Goal: Transaction & Acquisition: Book appointment/travel/reservation

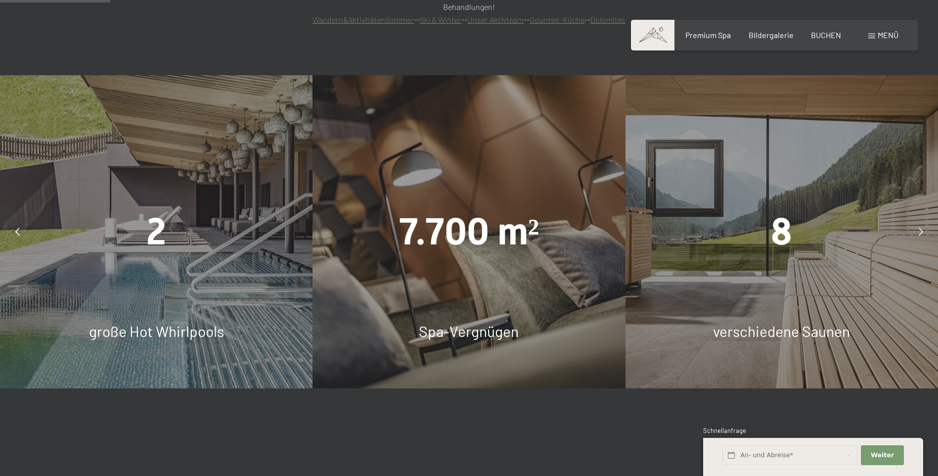
scroll to position [890, 0]
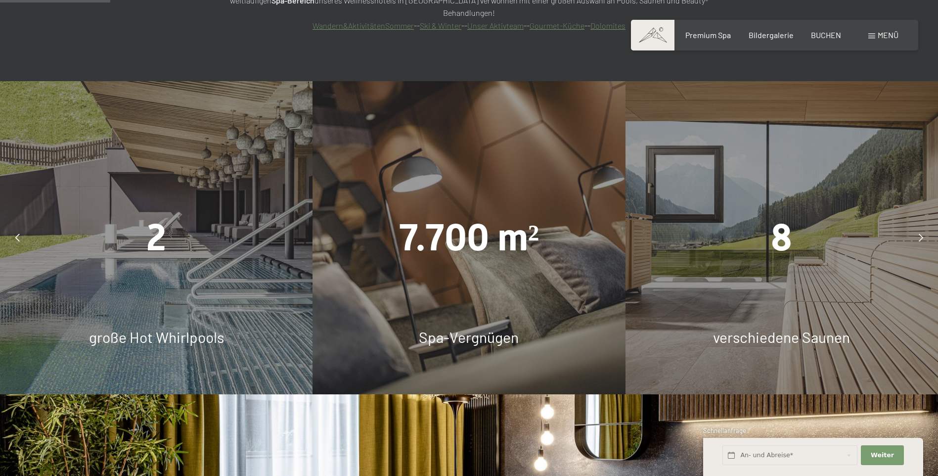
click at [918, 233] on icon at bounding box center [920, 237] width 4 height 8
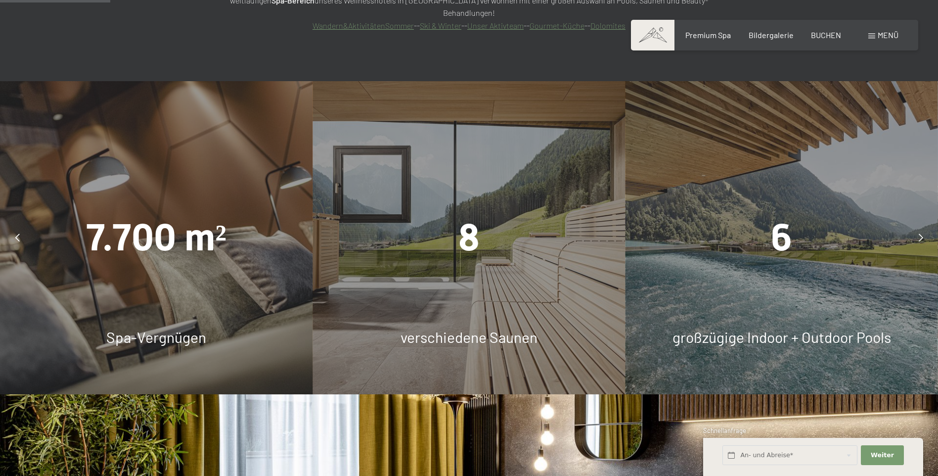
click at [810, 328] on span "großzügige Indoor + Outdoor Pools" at bounding box center [781, 337] width 218 height 18
click at [788, 216] on span "6" at bounding box center [781, 237] width 21 height 43
click at [921, 233] on icon at bounding box center [920, 237] width 4 height 8
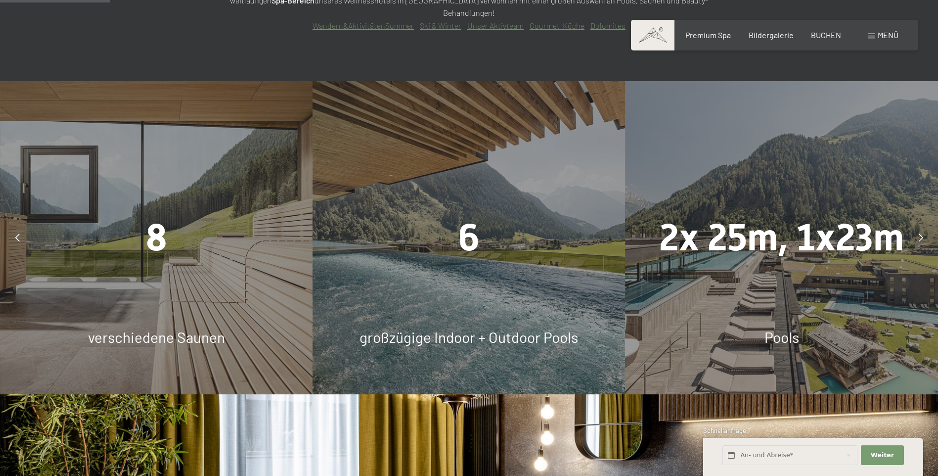
click at [921, 233] on icon at bounding box center [920, 237] width 4 height 8
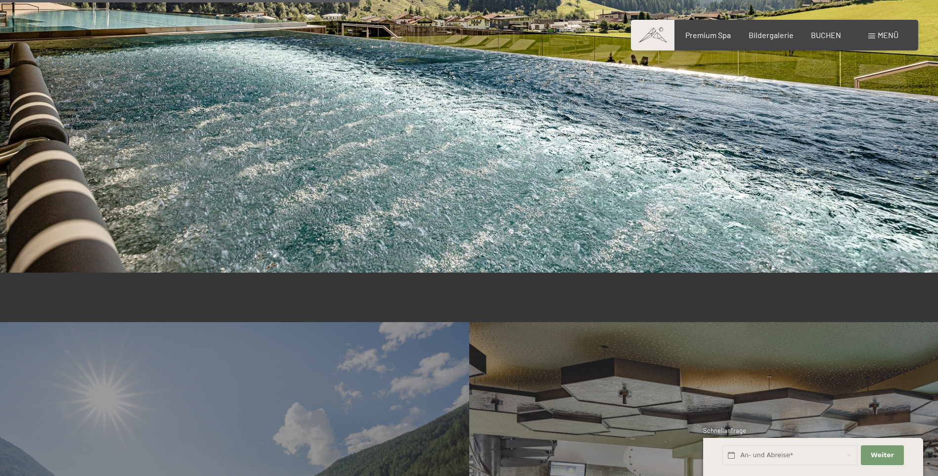
scroll to position [2422, 0]
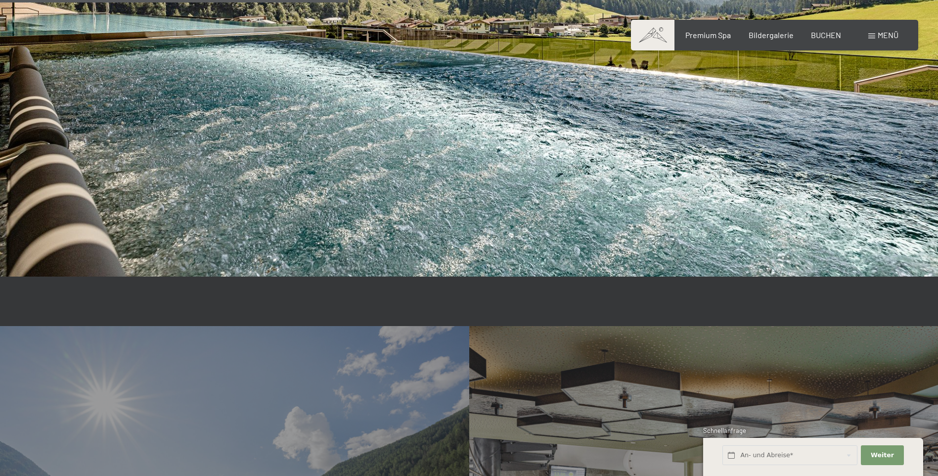
click at [888, 35] on span "Menü" at bounding box center [887, 34] width 21 height 9
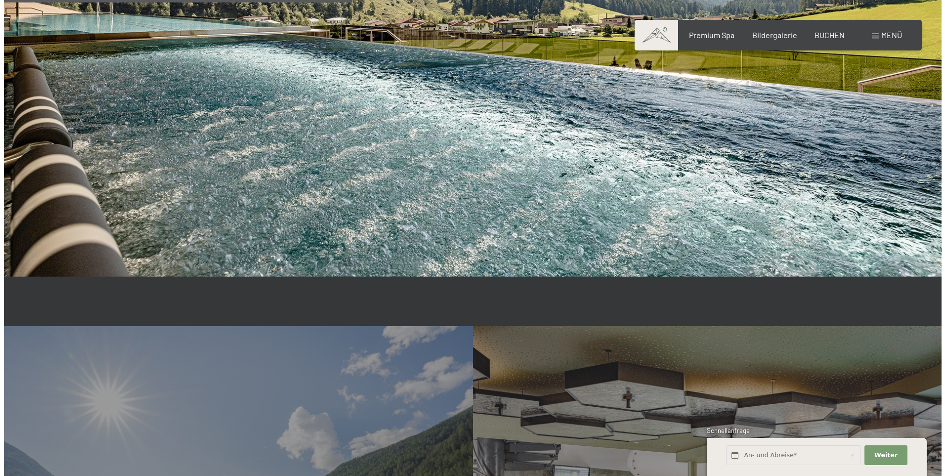
scroll to position [2428, 0]
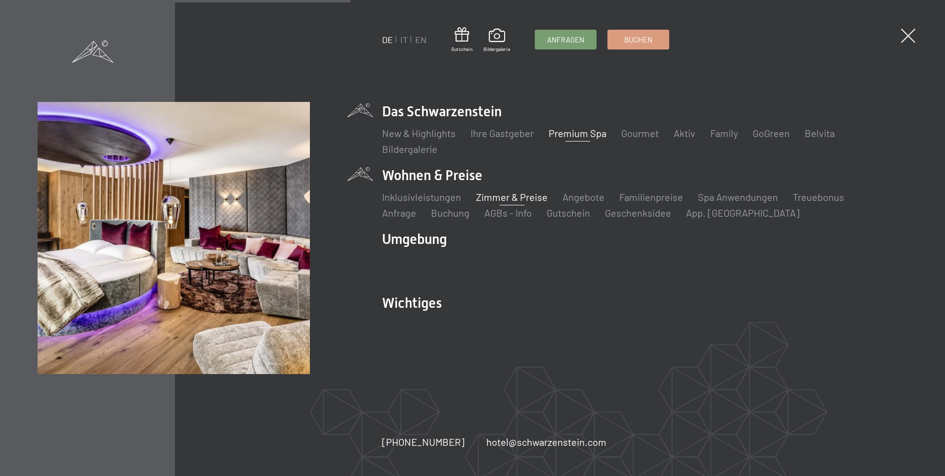
click at [501, 196] on link "Zimmer & Preise" at bounding box center [512, 197] width 72 height 12
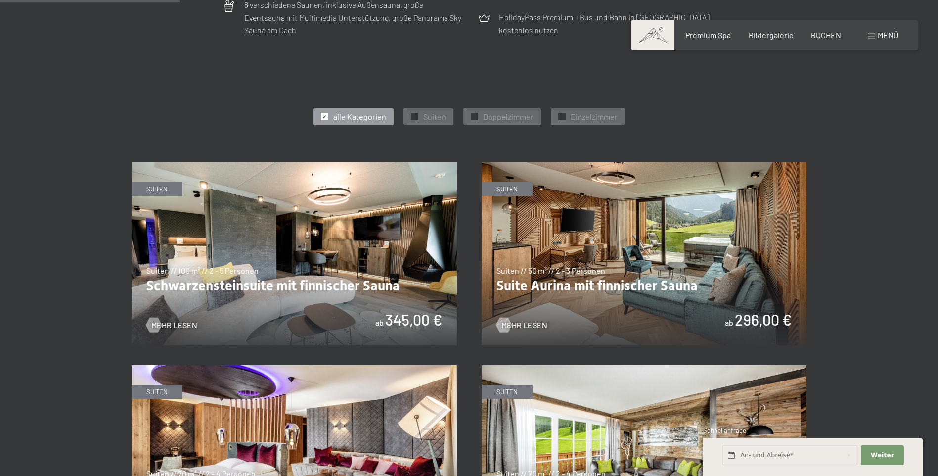
scroll to position [494, 0]
